Goal: Ask a question

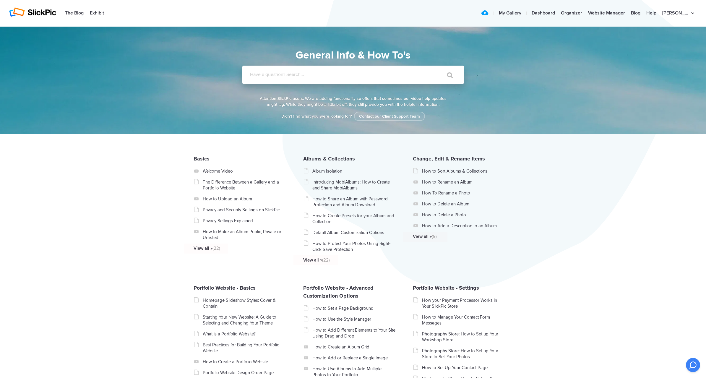
click at [315, 79] on input "Have a question? Search..." at bounding box center [341, 75] width 198 height 18
paste input "WHOIS data)"
type input "WHOIS data)"
click at [447, 75] on input "" at bounding box center [447, 75] width 25 height 14
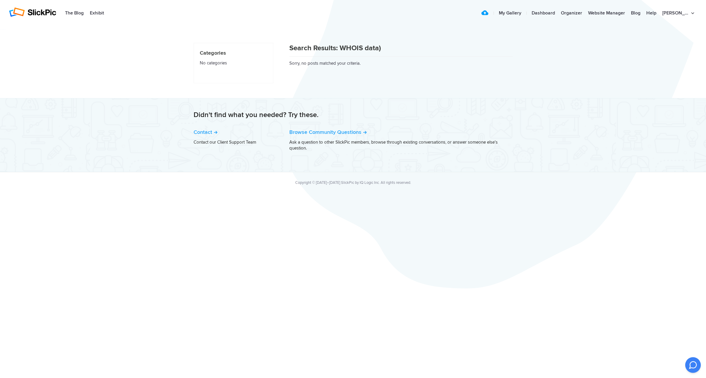
click at [693, 365] on icon at bounding box center [693, 365] width 7 height 7
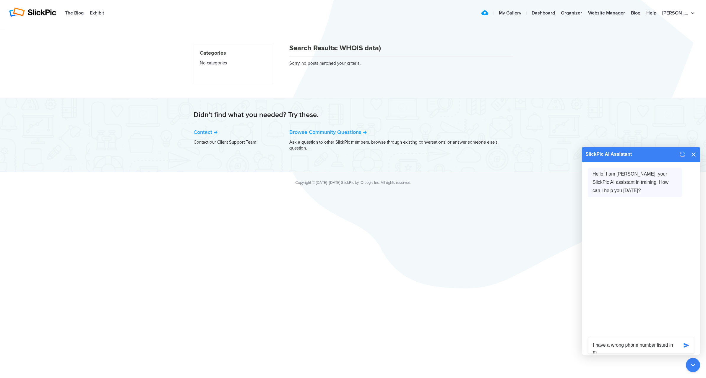
scroll to position [7, 0]
type textarea "I have a wrong phone number listed in my WHOIS data). How do I fix that"
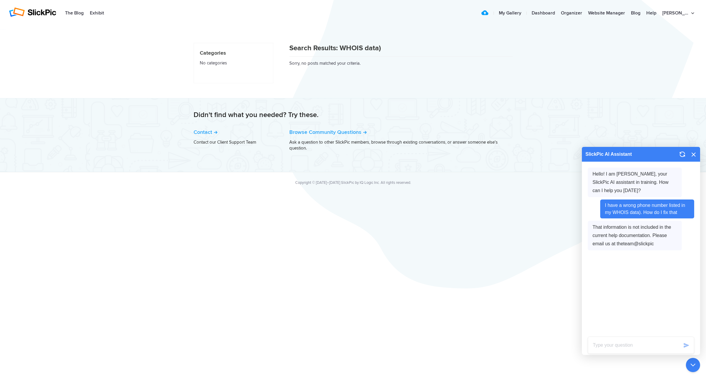
scroll to position [0, 0]
click at [694, 154] on icon at bounding box center [694, 154] width 7 height 7
